Goal: Task Accomplishment & Management: Manage account settings

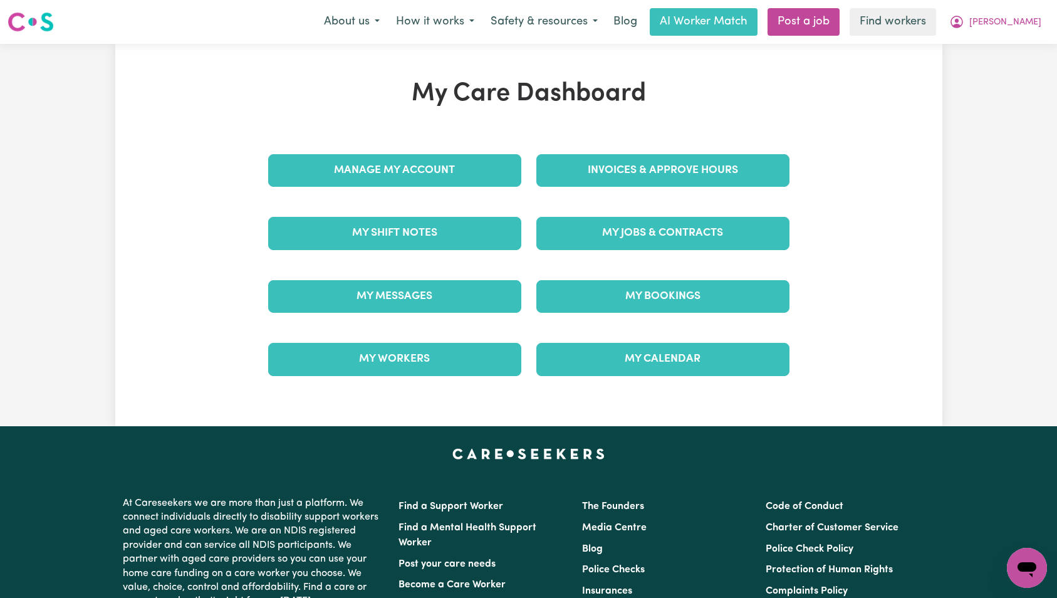
click at [713, 144] on div "Invoices & Approve Hours" at bounding box center [663, 170] width 268 height 63
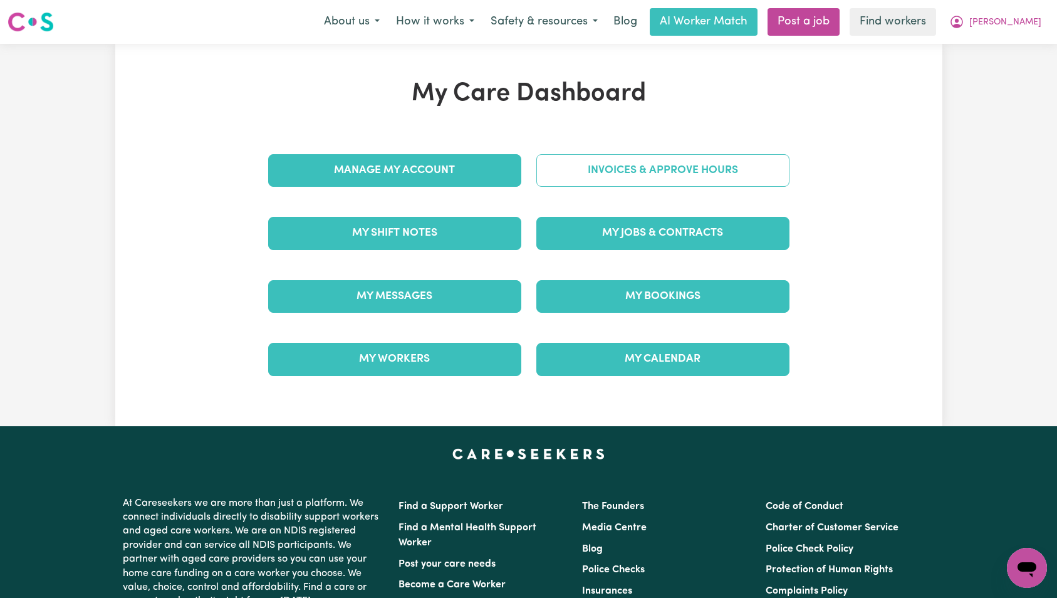
click at [689, 169] on link "Invoices & Approve Hours" at bounding box center [663, 170] width 253 height 33
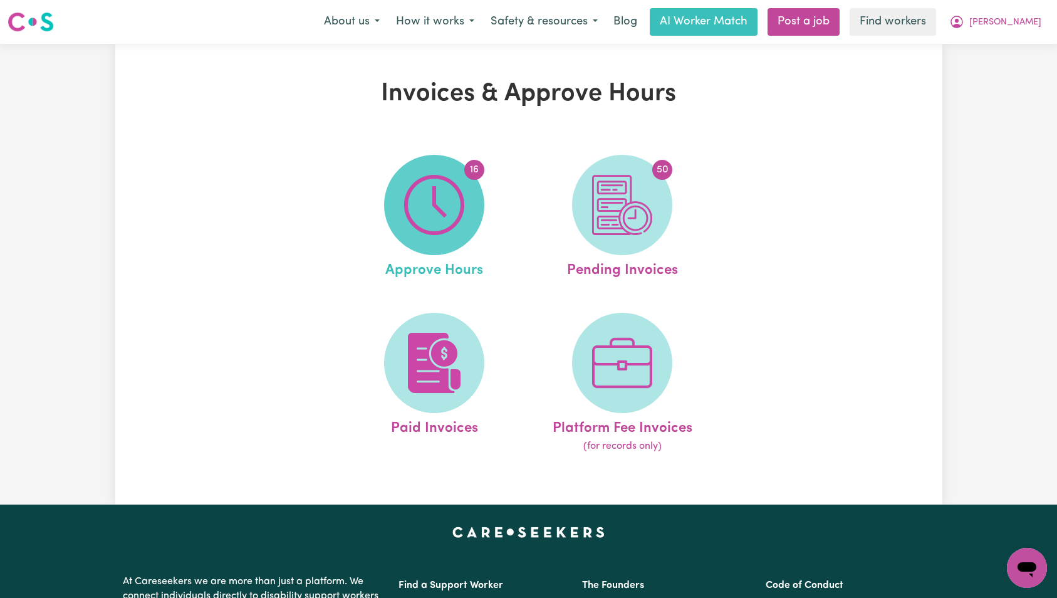
click at [416, 201] on img at bounding box center [434, 205] width 60 height 60
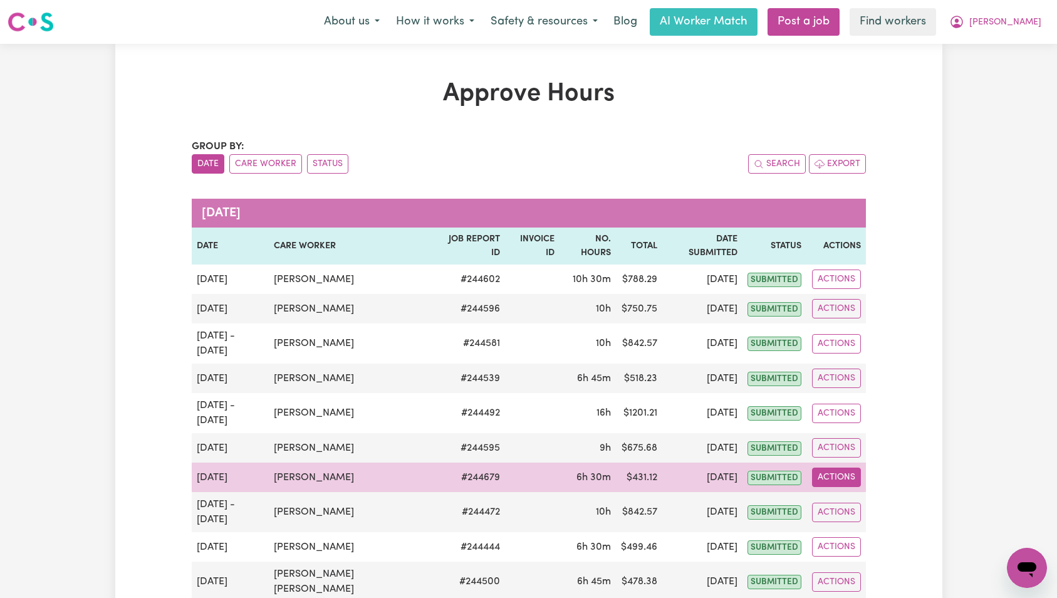
click at [833, 468] on button "Actions" at bounding box center [836, 477] width 49 height 19
click at [861, 494] on link "View Job Report" at bounding box center [870, 506] width 107 height 25
select select "pm"
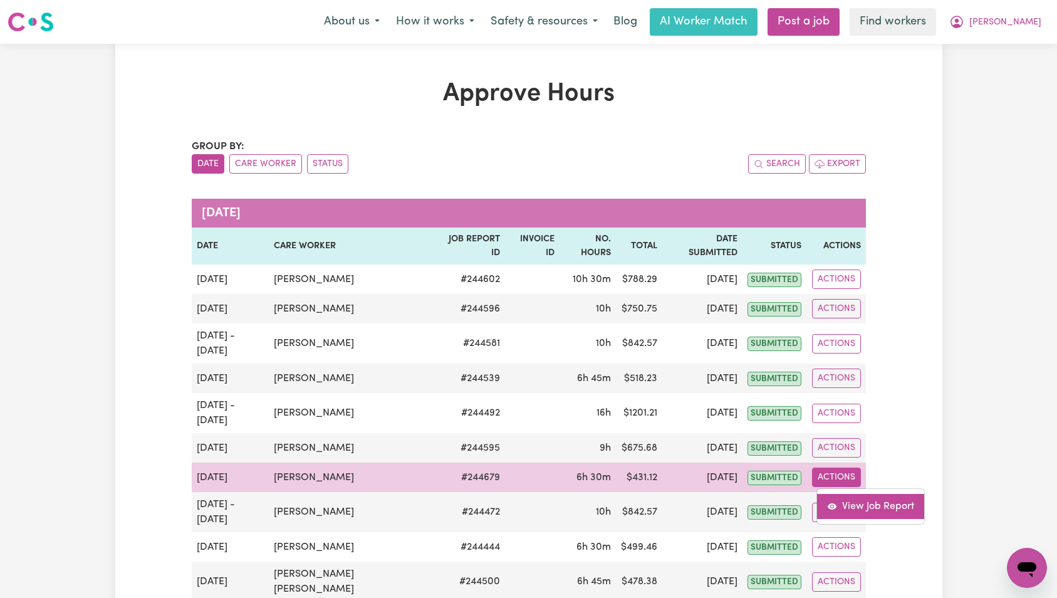
select select "pm"
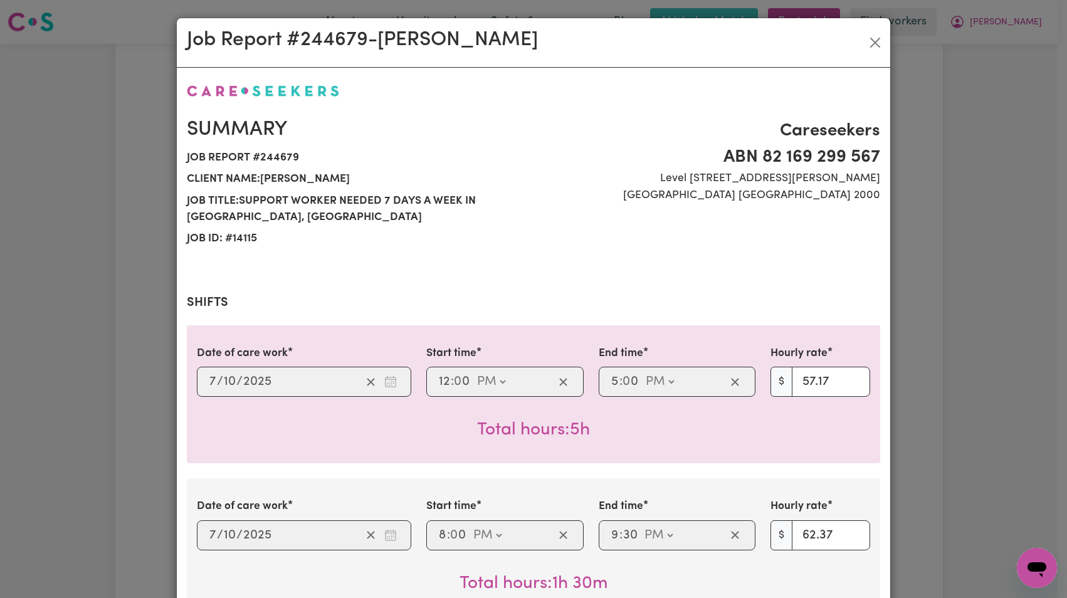
scroll to position [538, 0]
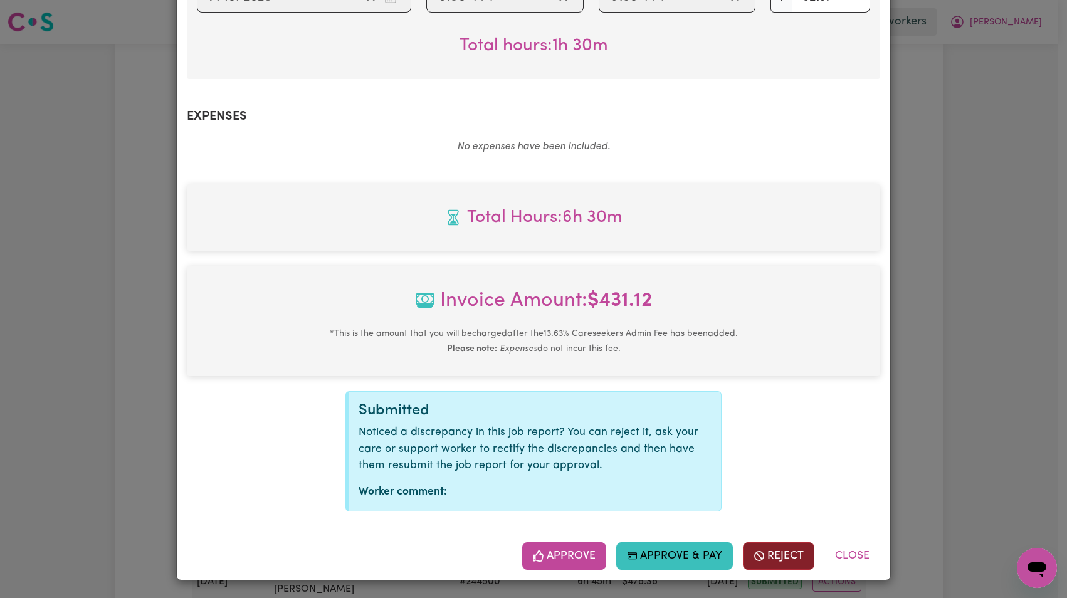
click at [778, 548] on button "Reject" at bounding box center [778, 556] width 71 height 28
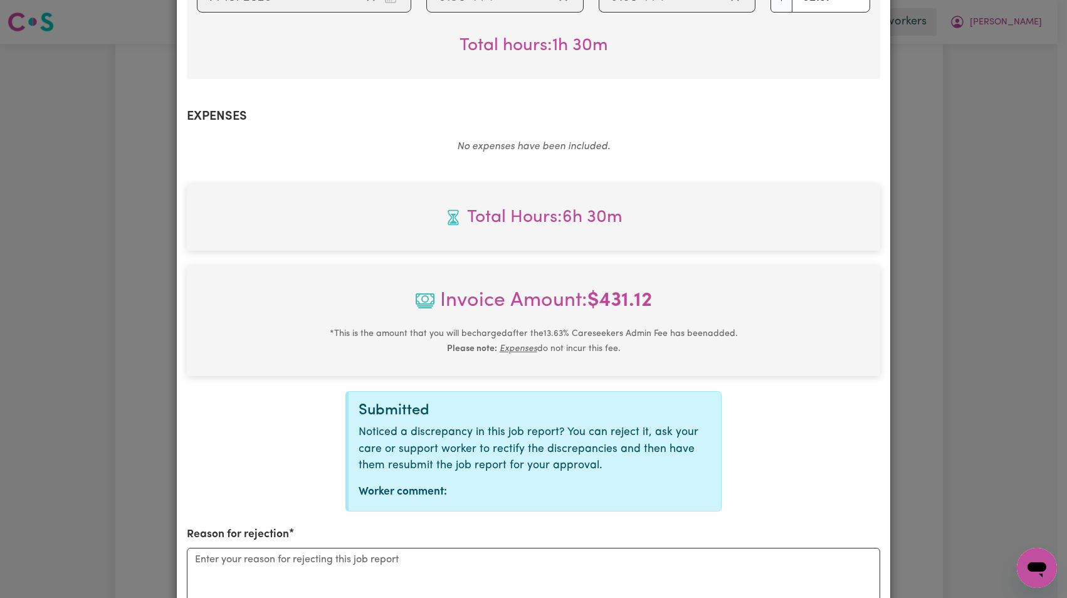
scroll to position [693, 0]
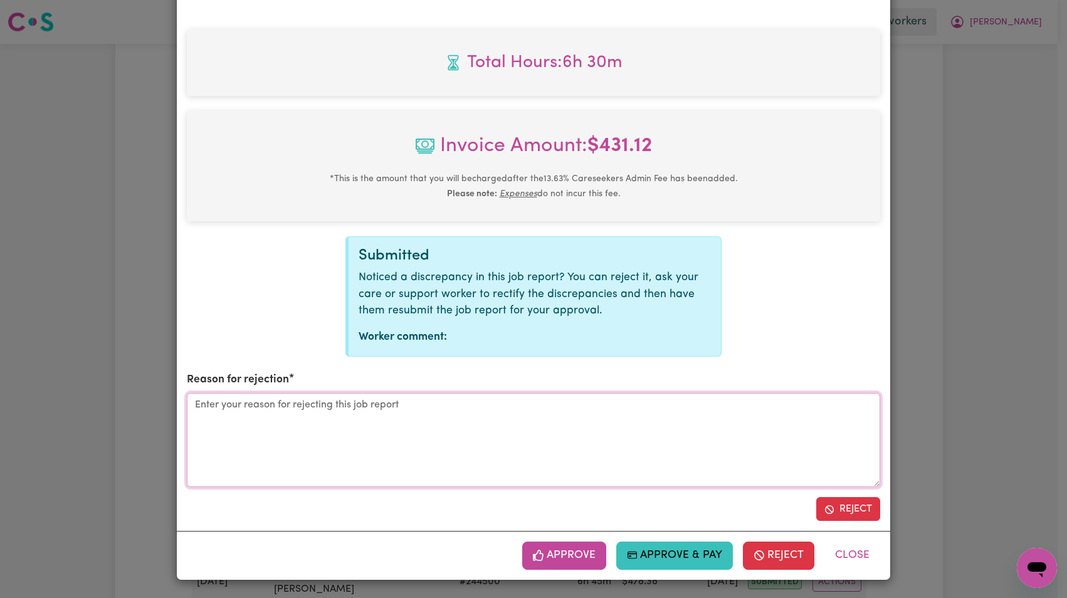
click at [404, 461] on textarea "Reason for rejection" at bounding box center [533, 440] width 693 height 94
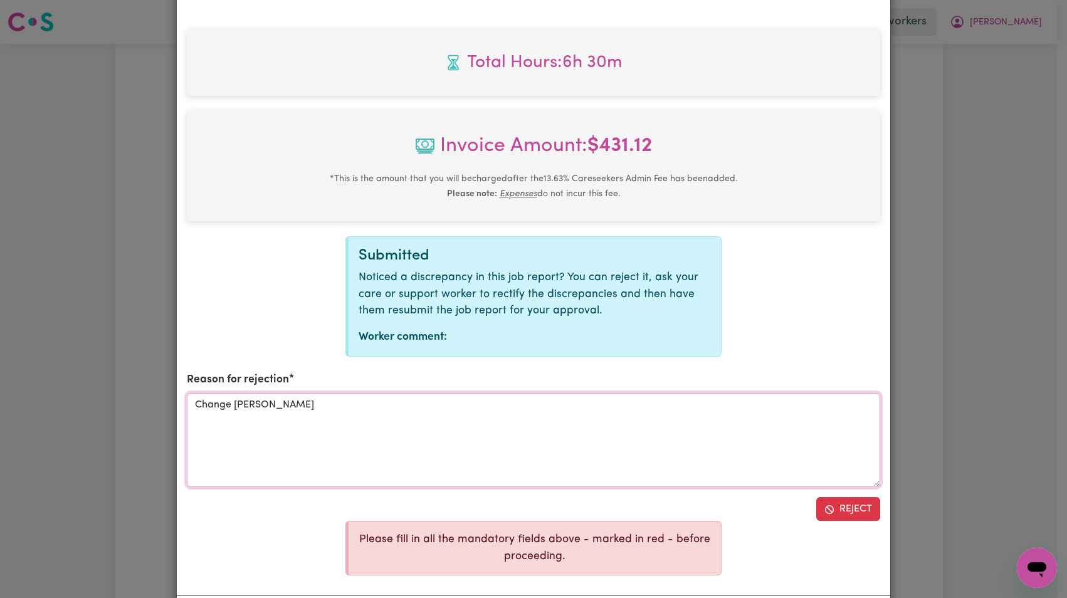
type textarea "Change time"
click at [840, 515] on button "Reject" at bounding box center [848, 509] width 64 height 24
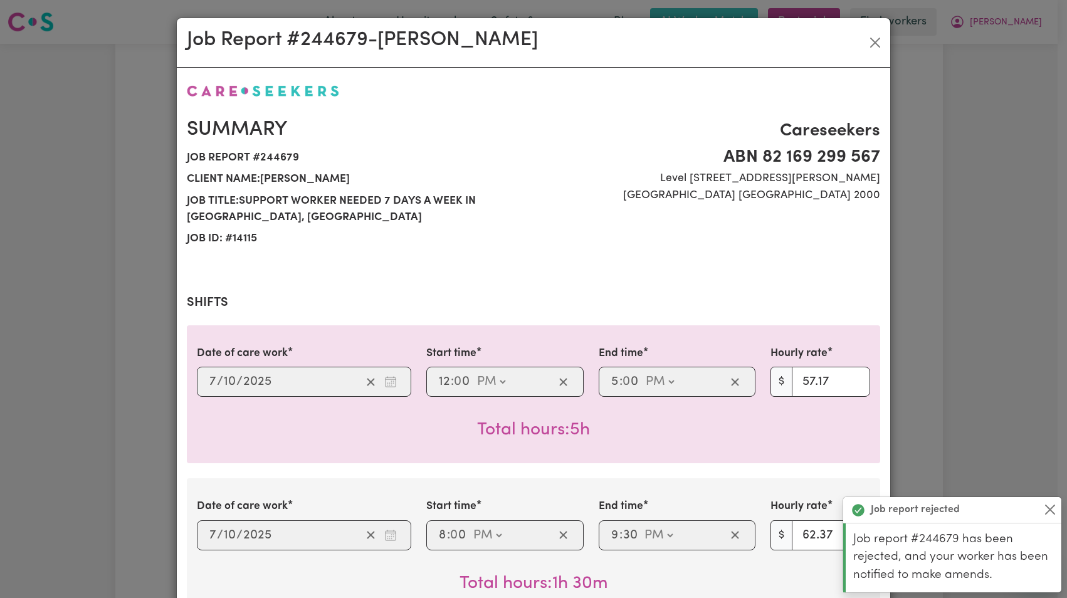
scroll to position [63, 0]
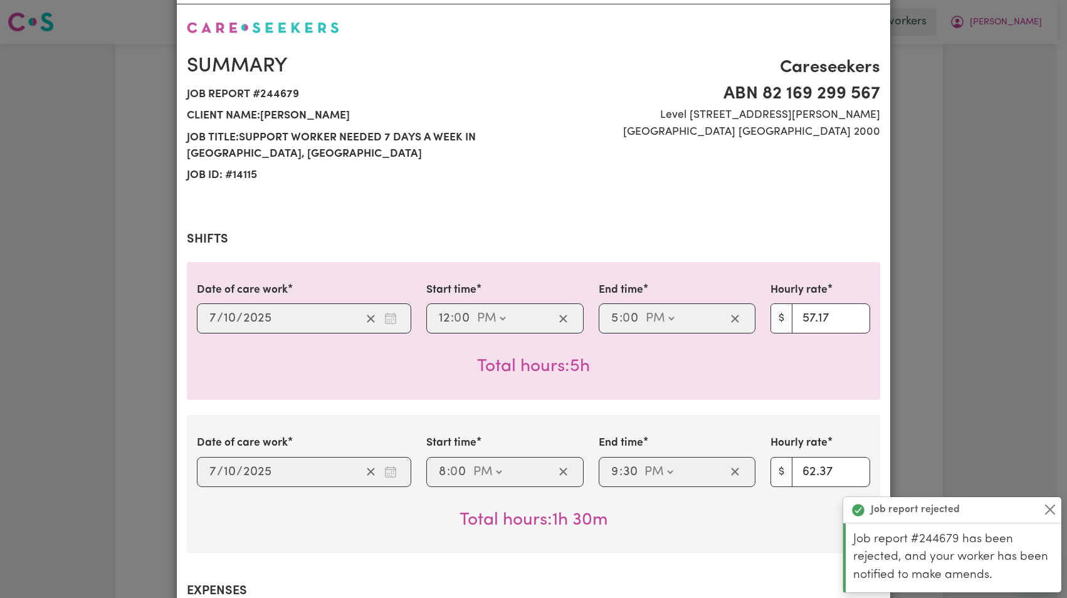
click at [873, 46] on div "Summary Job report # 244679 Client name: [PERSON_NAME] Job title: Support Worke…" at bounding box center [533, 120] width 708 height 162
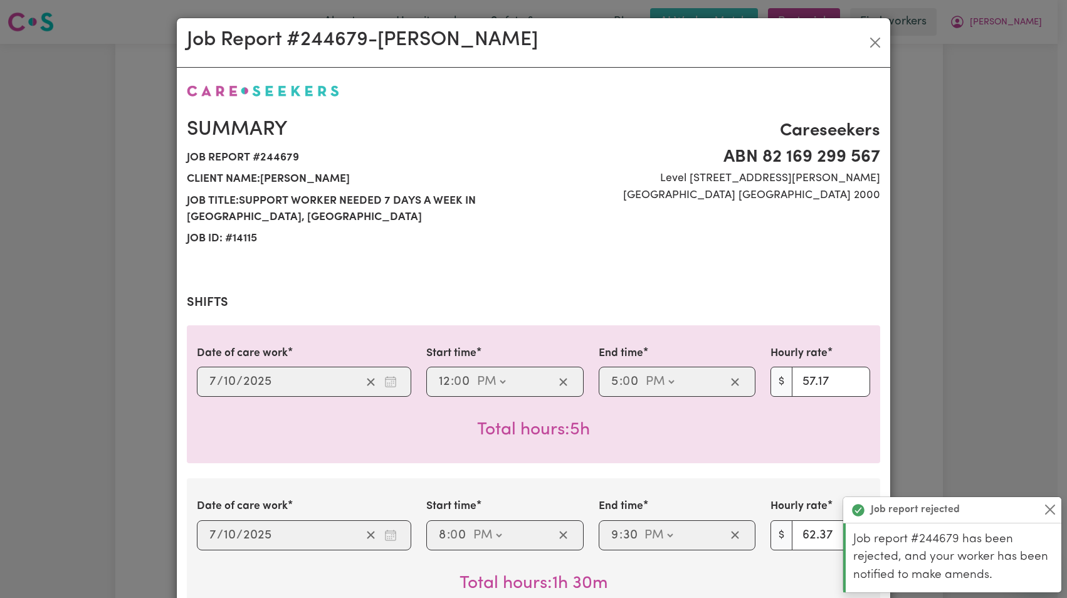
scroll to position [128, 0]
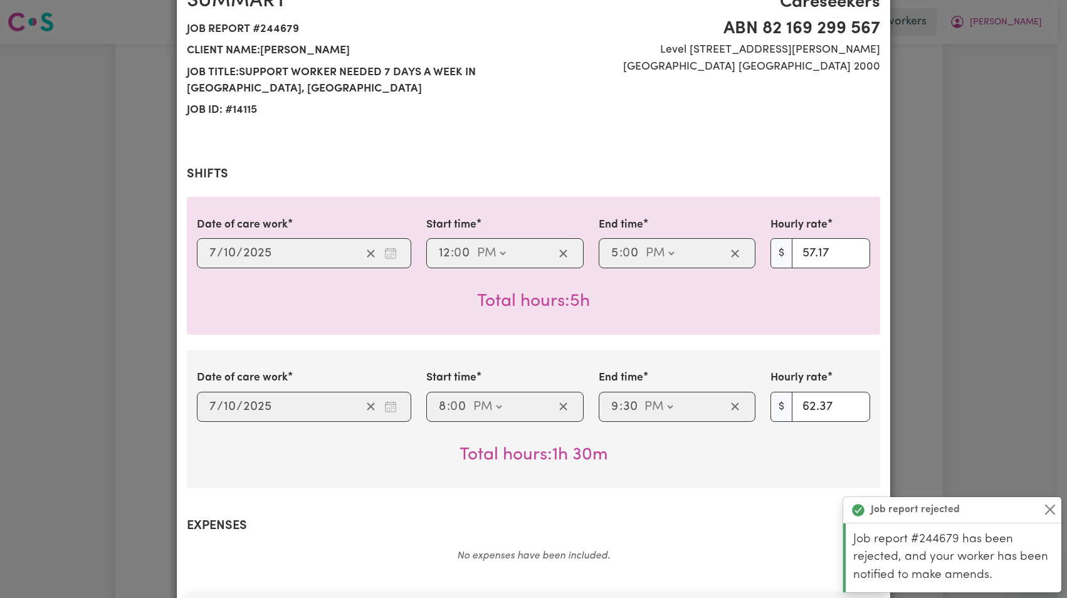
click at [876, 37] on div "Careseekers ABN 82 169 299 [STREET_ADDRESS][PERSON_NAME]" at bounding box center [710, 55] width 354 height 132
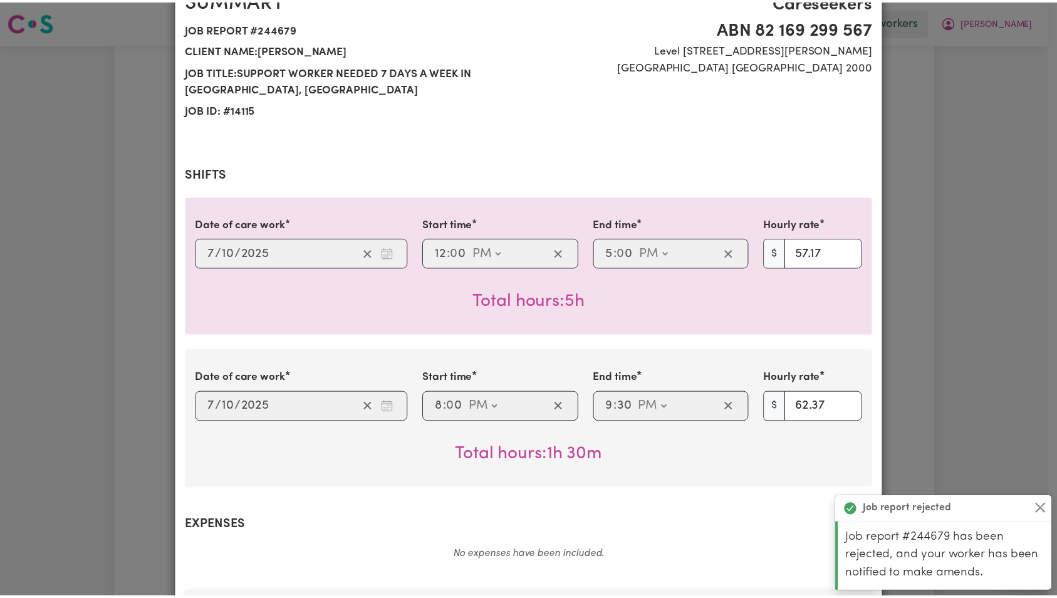
scroll to position [0, 0]
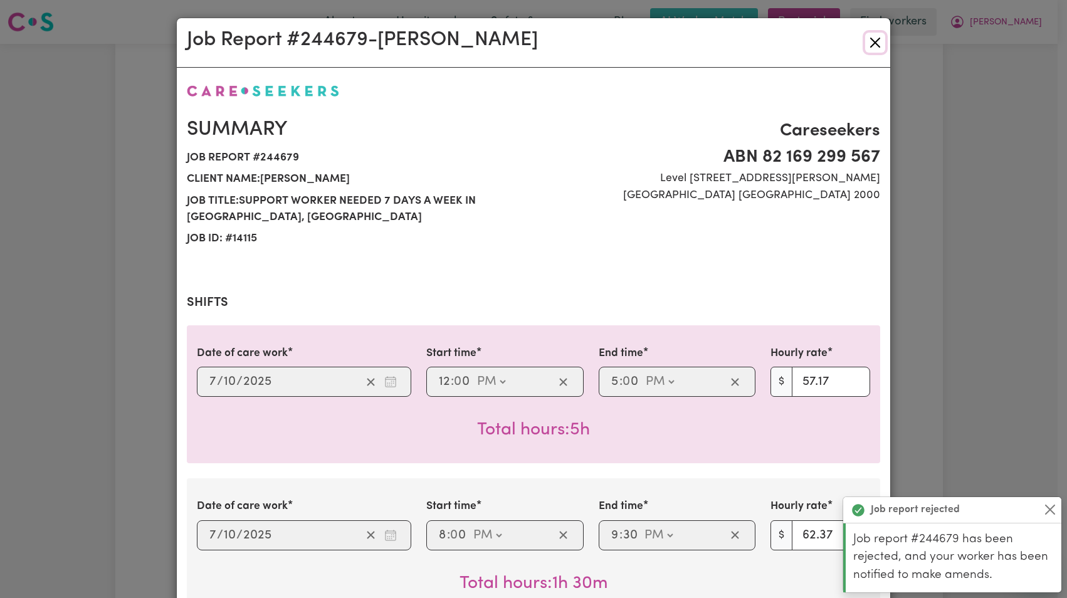
click at [872, 39] on button "Close" at bounding box center [875, 43] width 20 height 20
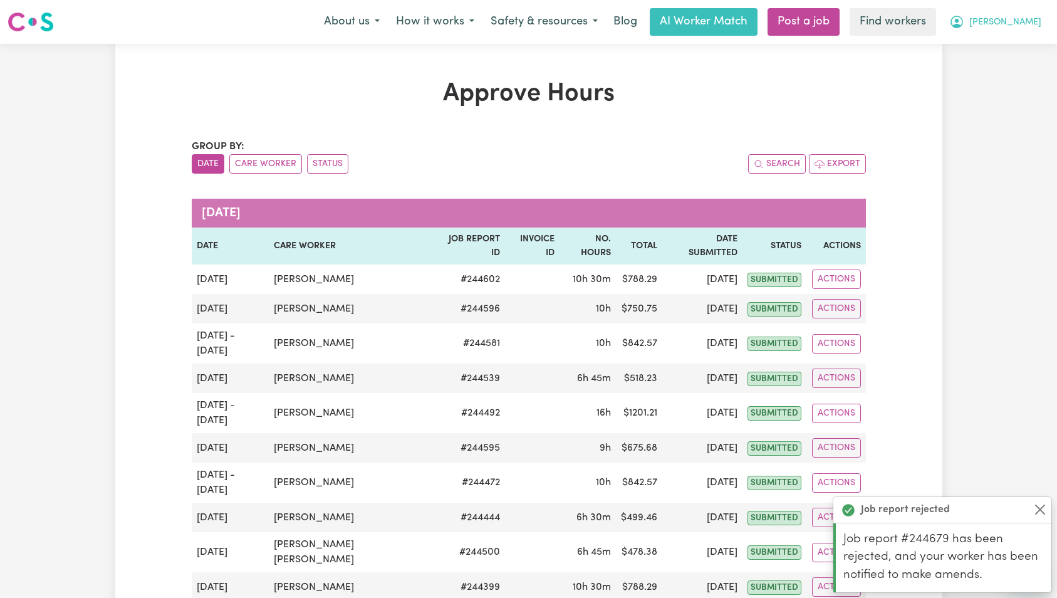
click at [1037, 23] on button "[PERSON_NAME]" at bounding box center [995, 22] width 108 height 26
click at [1001, 83] on div "My Dashboard Logout" at bounding box center [1000, 60] width 100 height 48
click at [1004, 76] on link "Logout" at bounding box center [999, 72] width 99 height 24
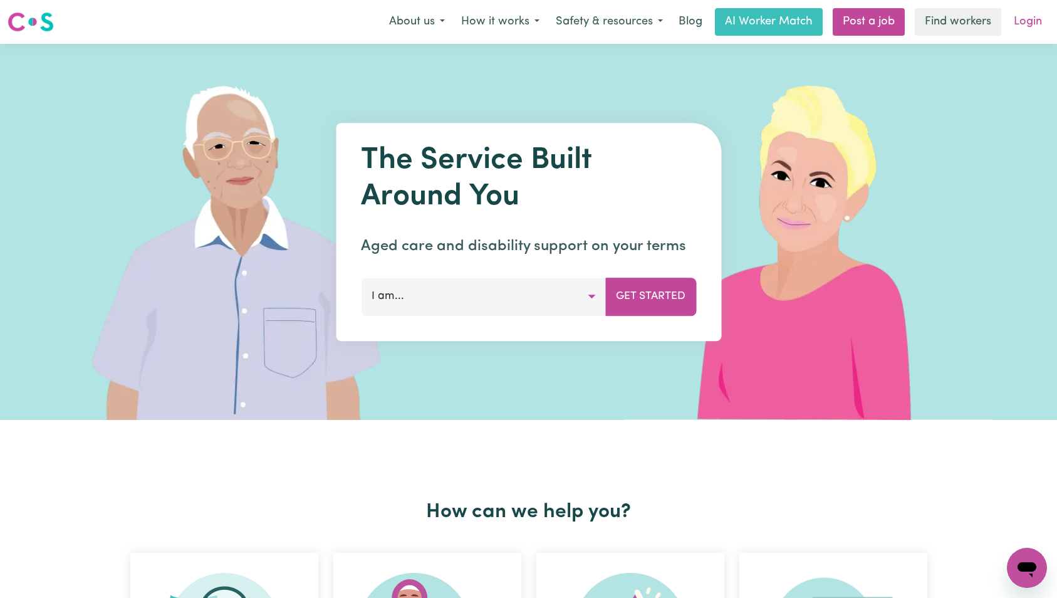
click at [1038, 13] on link "Login" at bounding box center [1028, 22] width 43 height 28
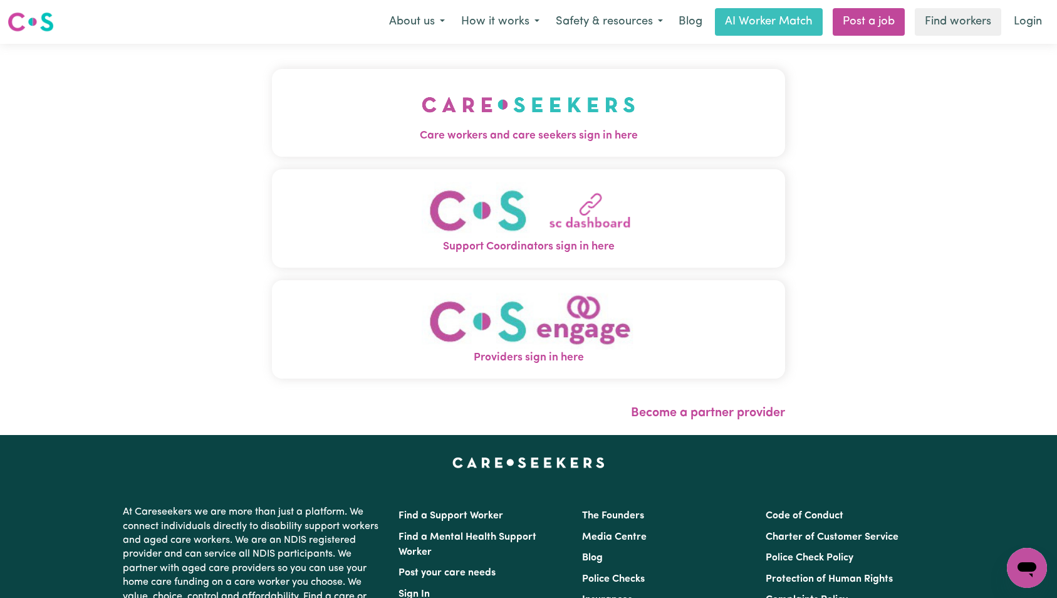
click at [406, 85] on button "Care workers and care seekers sign in here" at bounding box center [529, 113] width 514 height 88
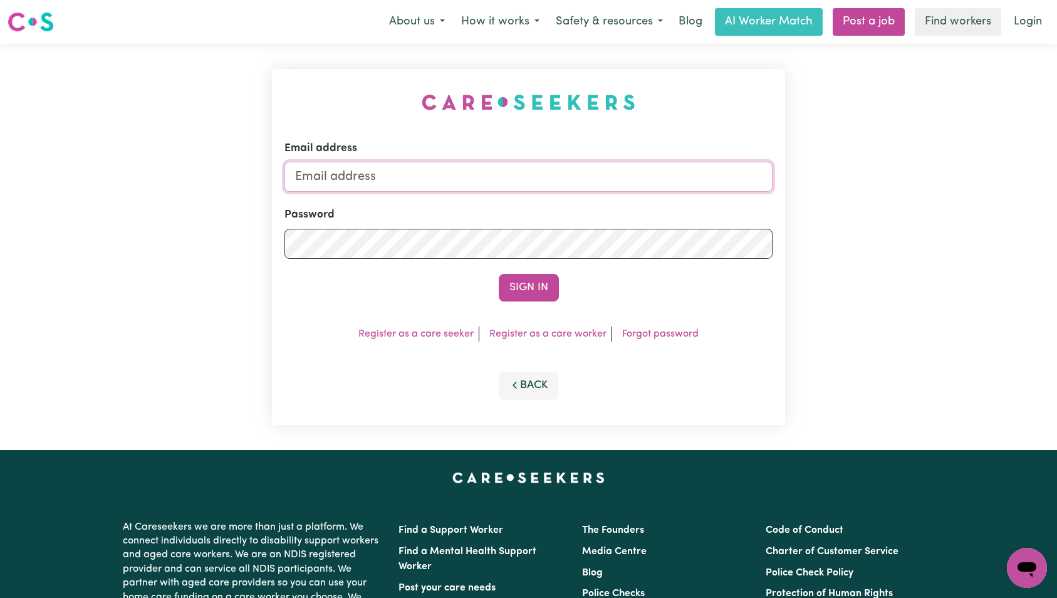
click at [530, 179] on input "Email address" at bounding box center [529, 177] width 489 height 30
paste input "[PERSON_NAME][EMAIL_ADDRESS][DOMAIN_NAME]"
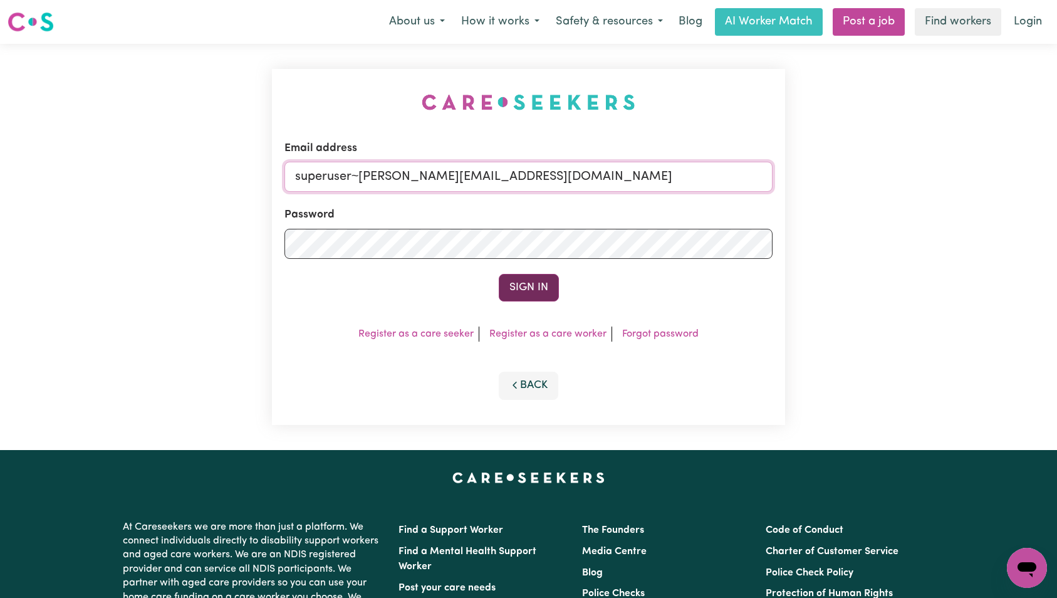
type input "superuser~[PERSON_NAME][EMAIL_ADDRESS][DOMAIN_NAME]"
click at [546, 278] on button "Sign In" at bounding box center [529, 288] width 60 height 28
